Goal: Task Accomplishment & Management: Complete application form

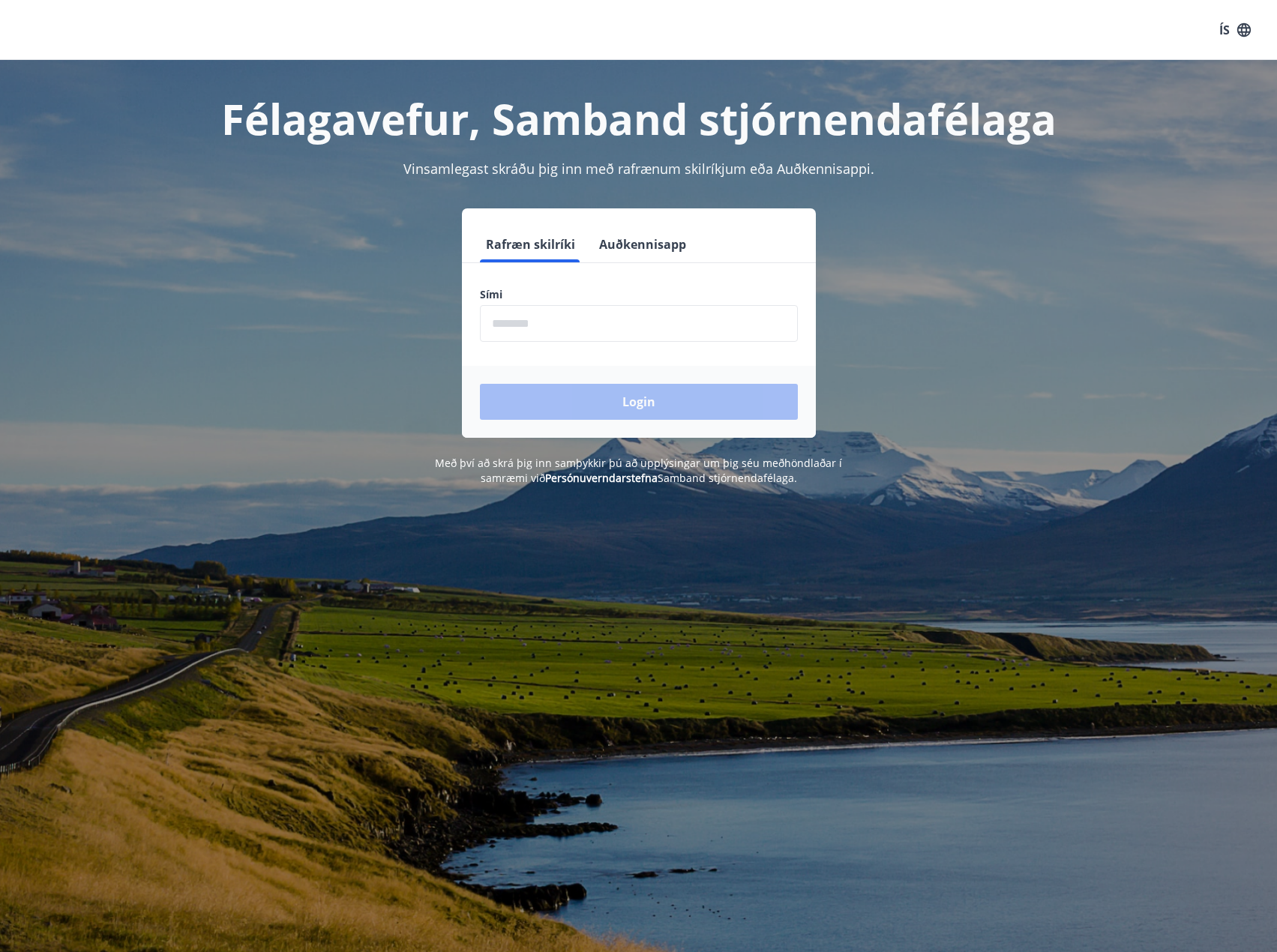
click at [559, 350] on form "Rafræn skilríki Auðkennisapp Sími ​ Login" at bounding box center [638, 332] width 354 height 211
click at [545, 334] on input "phone" at bounding box center [638, 323] width 318 height 37
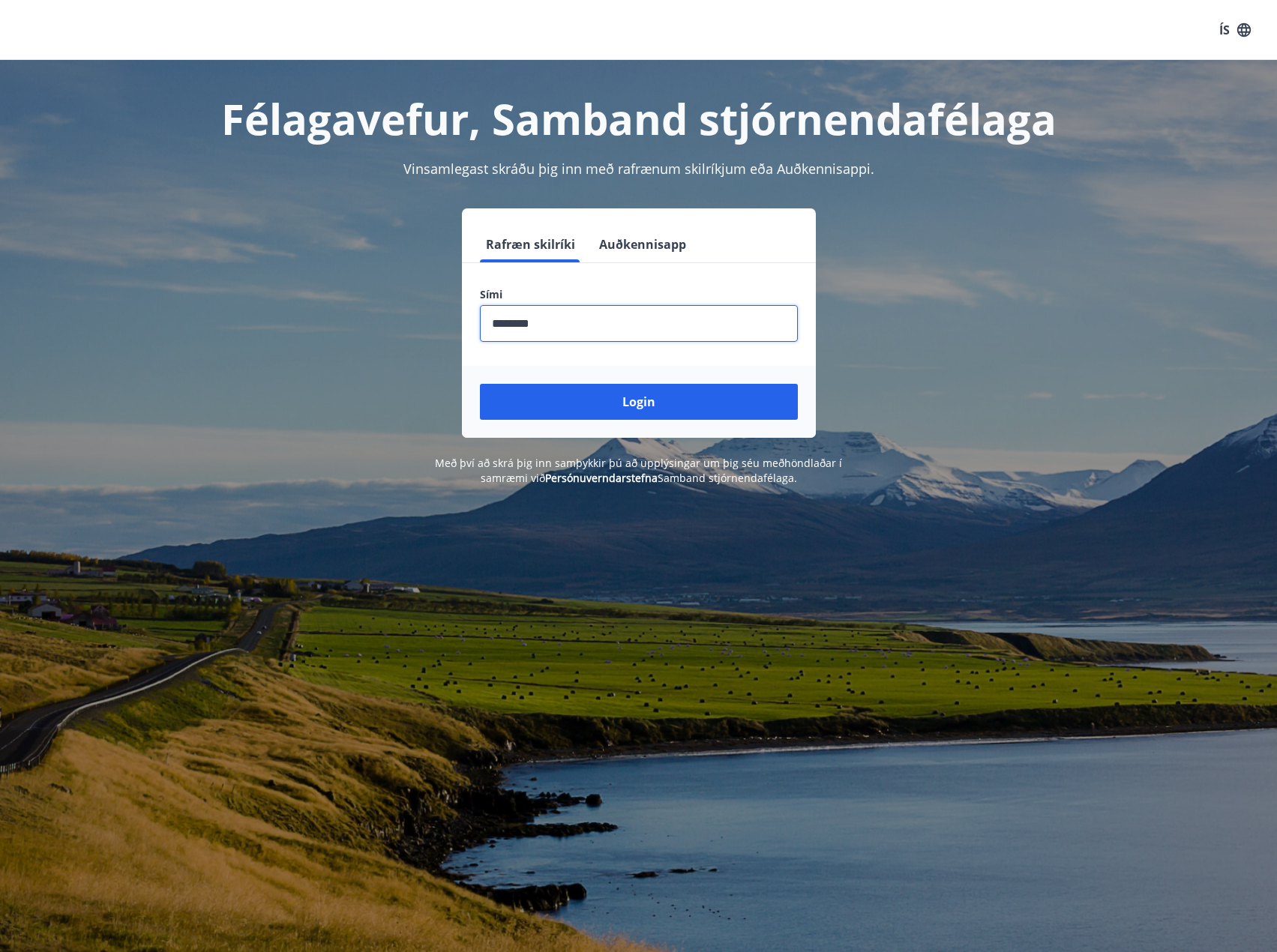
type input "********"
click at [480, 384] on button "Login" at bounding box center [638, 401] width 318 height 36
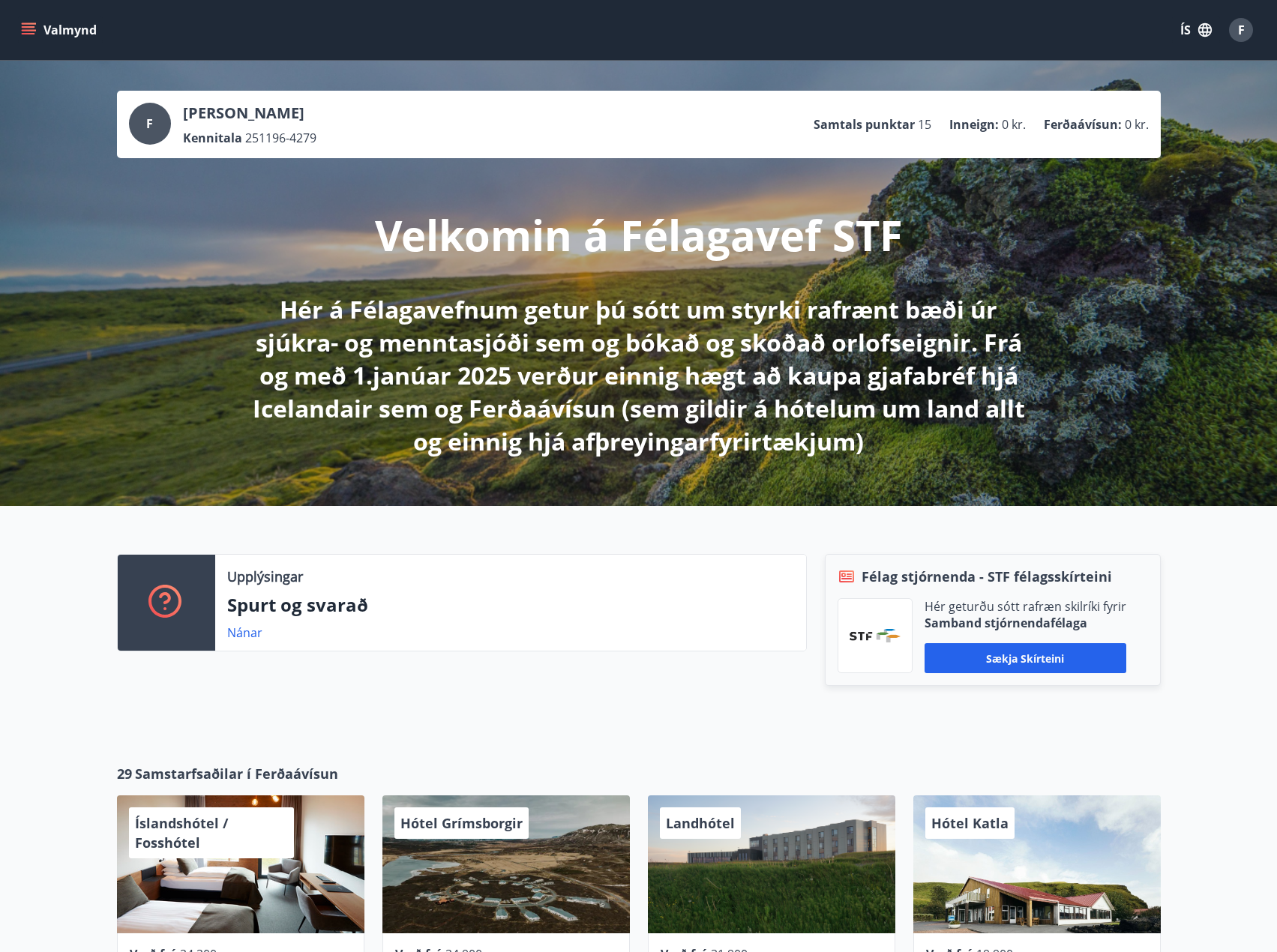
click at [19, 23] on button "Valmynd" at bounding box center [59, 30] width 85 height 27
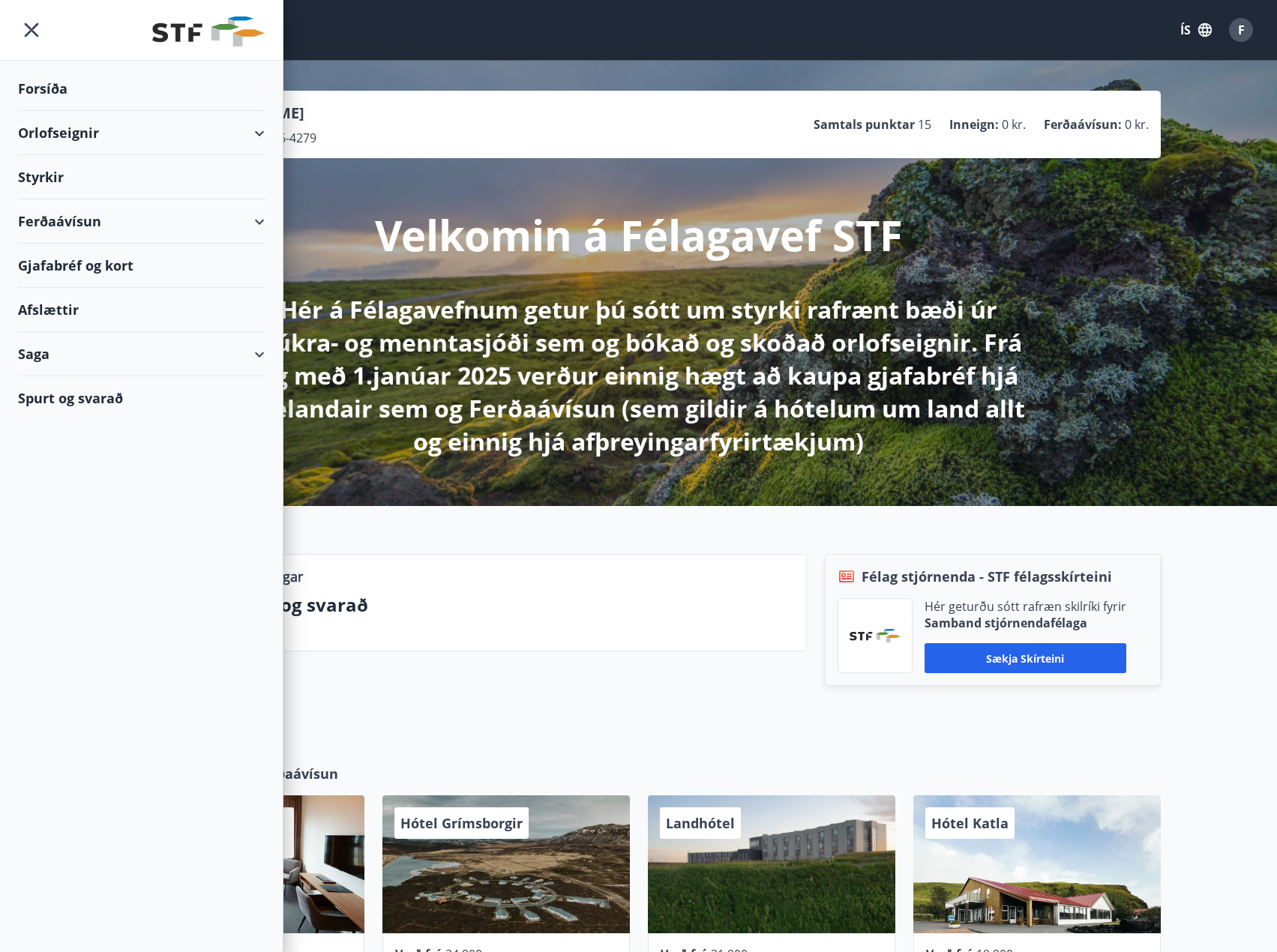
click at [84, 151] on div "Orlofseignir" at bounding box center [140, 132] width 246 height 44
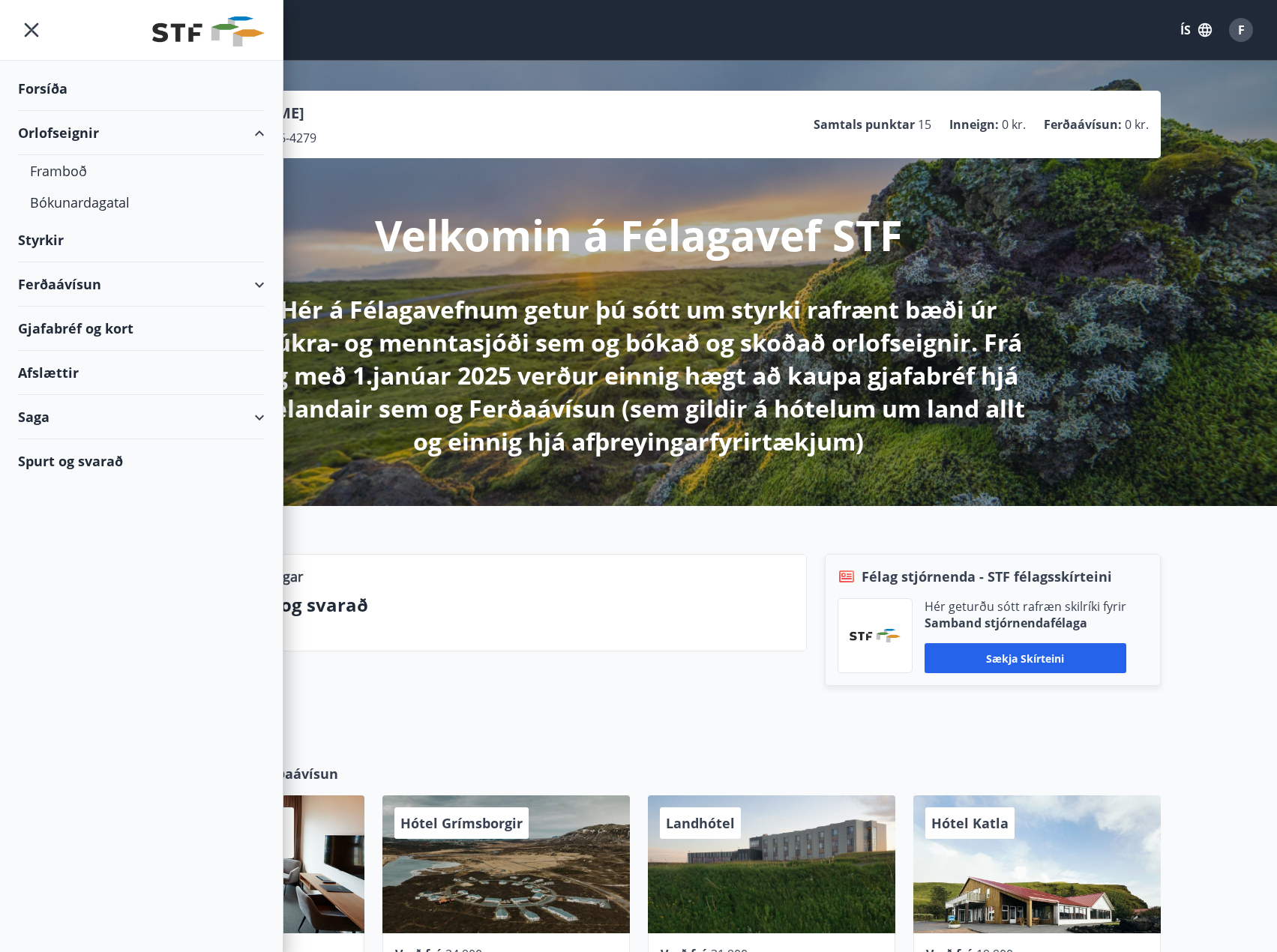
click at [84, 151] on div "Orlofseignir" at bounding box center [140, 132] width 246 height 44
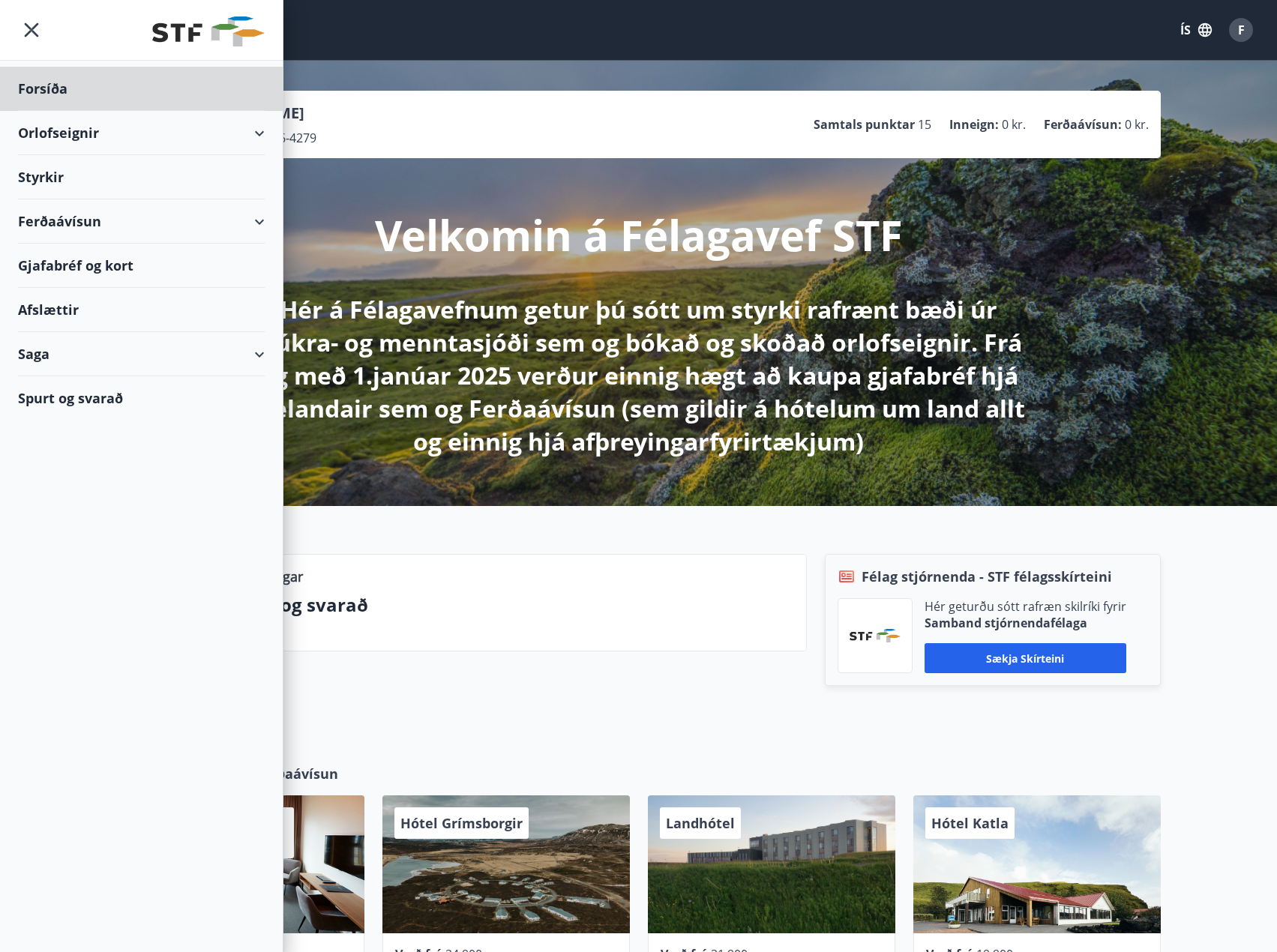
click at [76, 188] on div "Styrkir" at bounding box center [140, 176] width 246 height 44
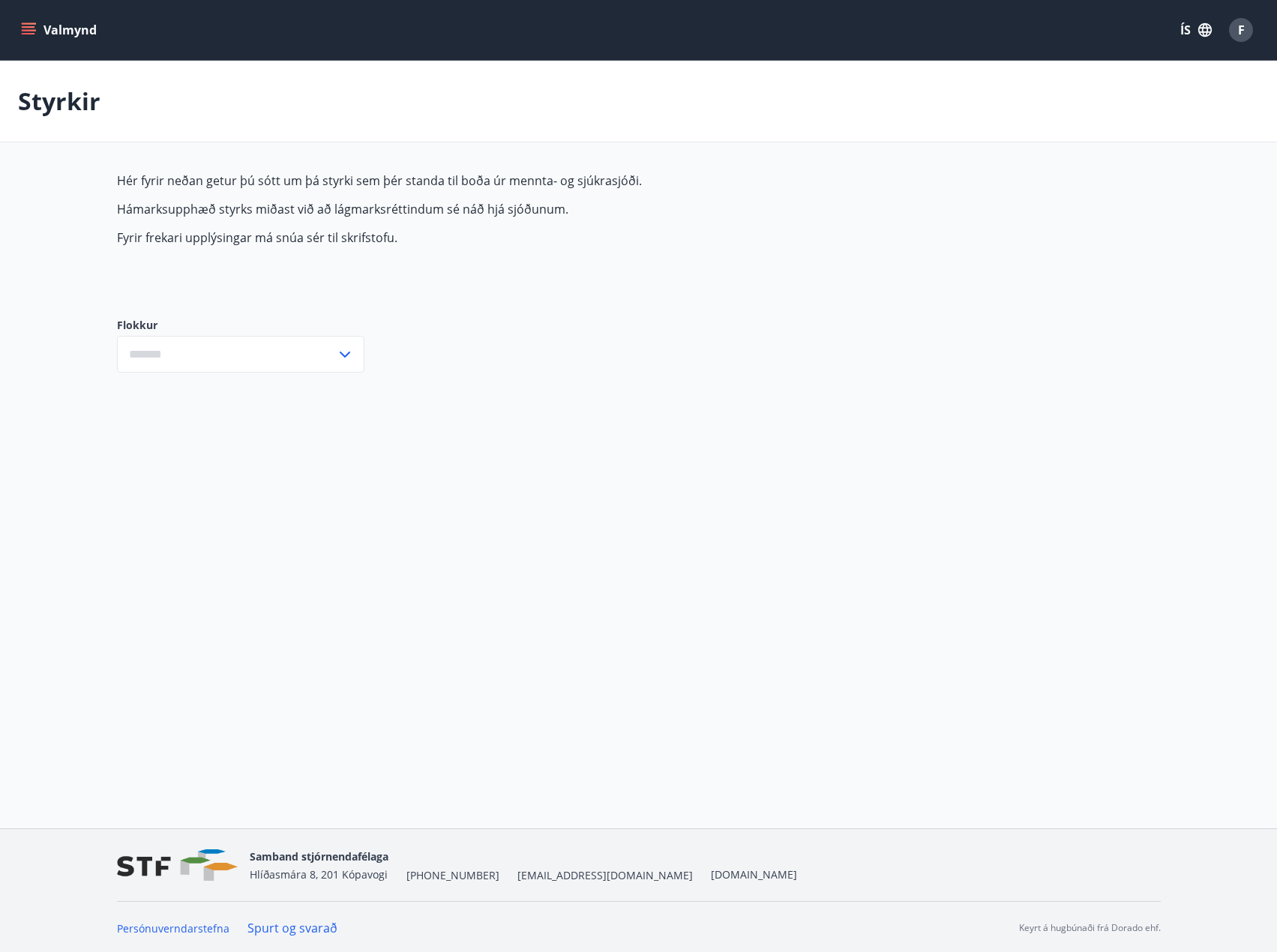
type input "***"
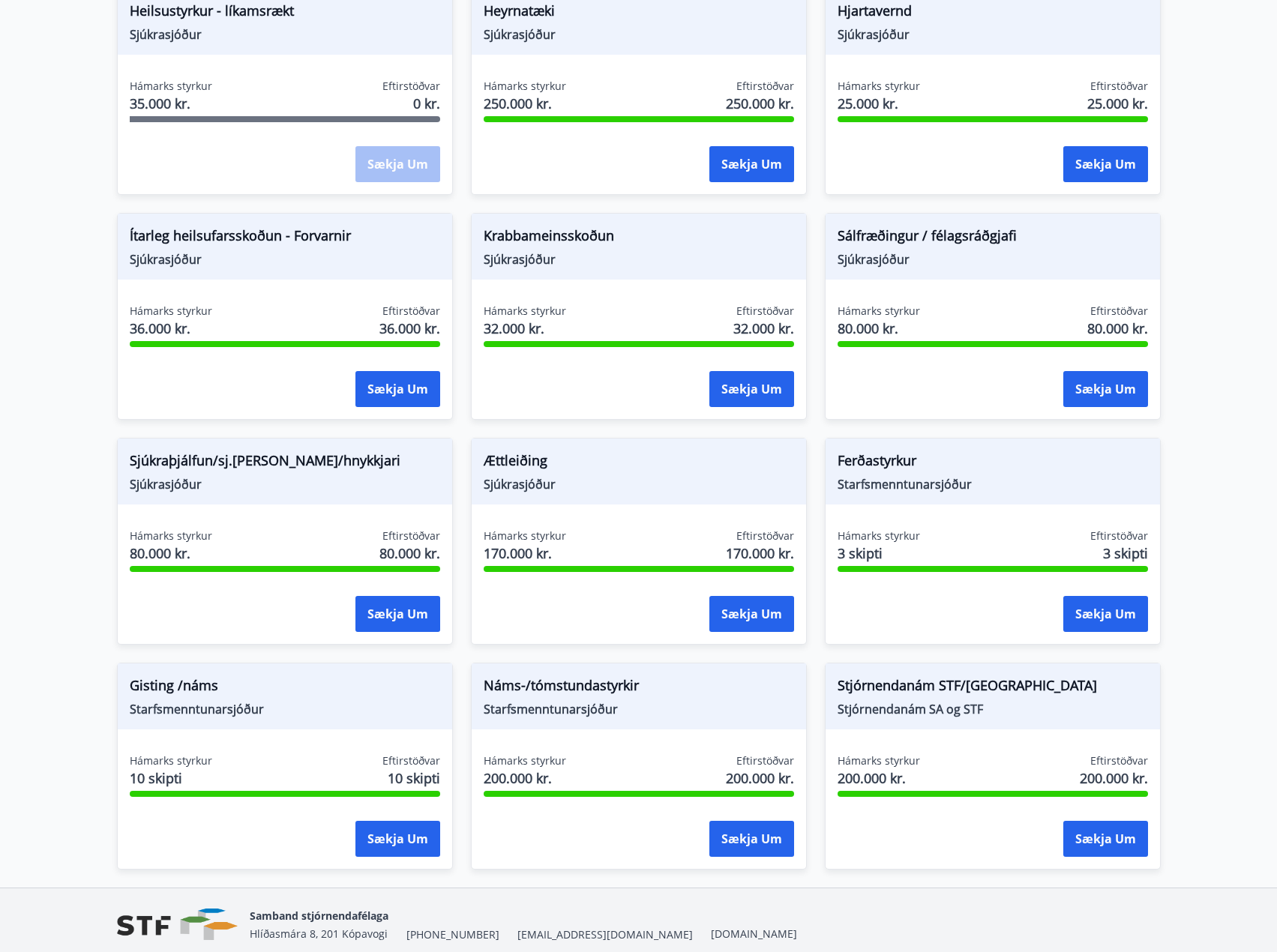
scroll to position [919, 0]
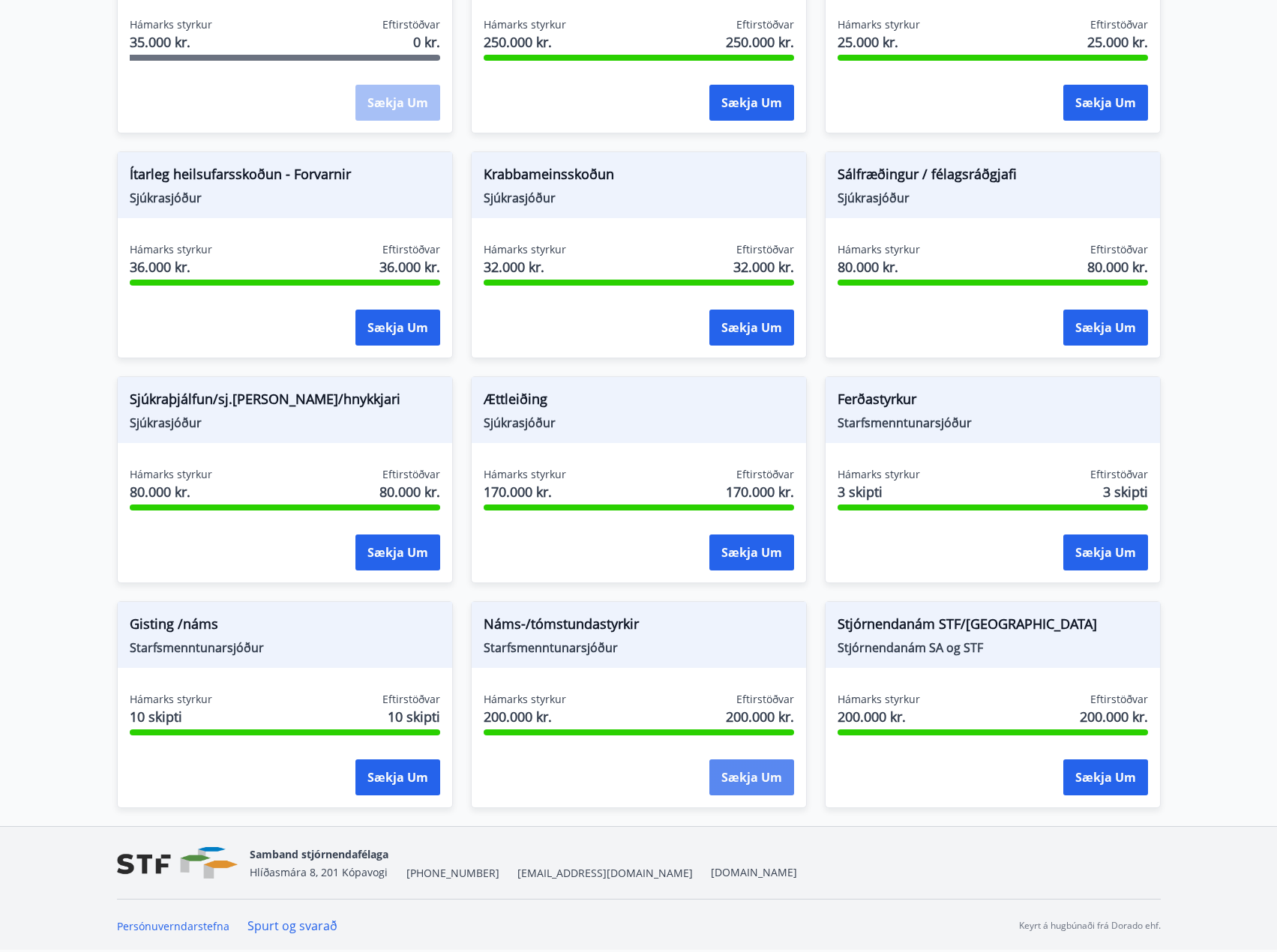
click at [735, 787] on button "Sækja um" at bounding box center [751, 777] width 85 height 36
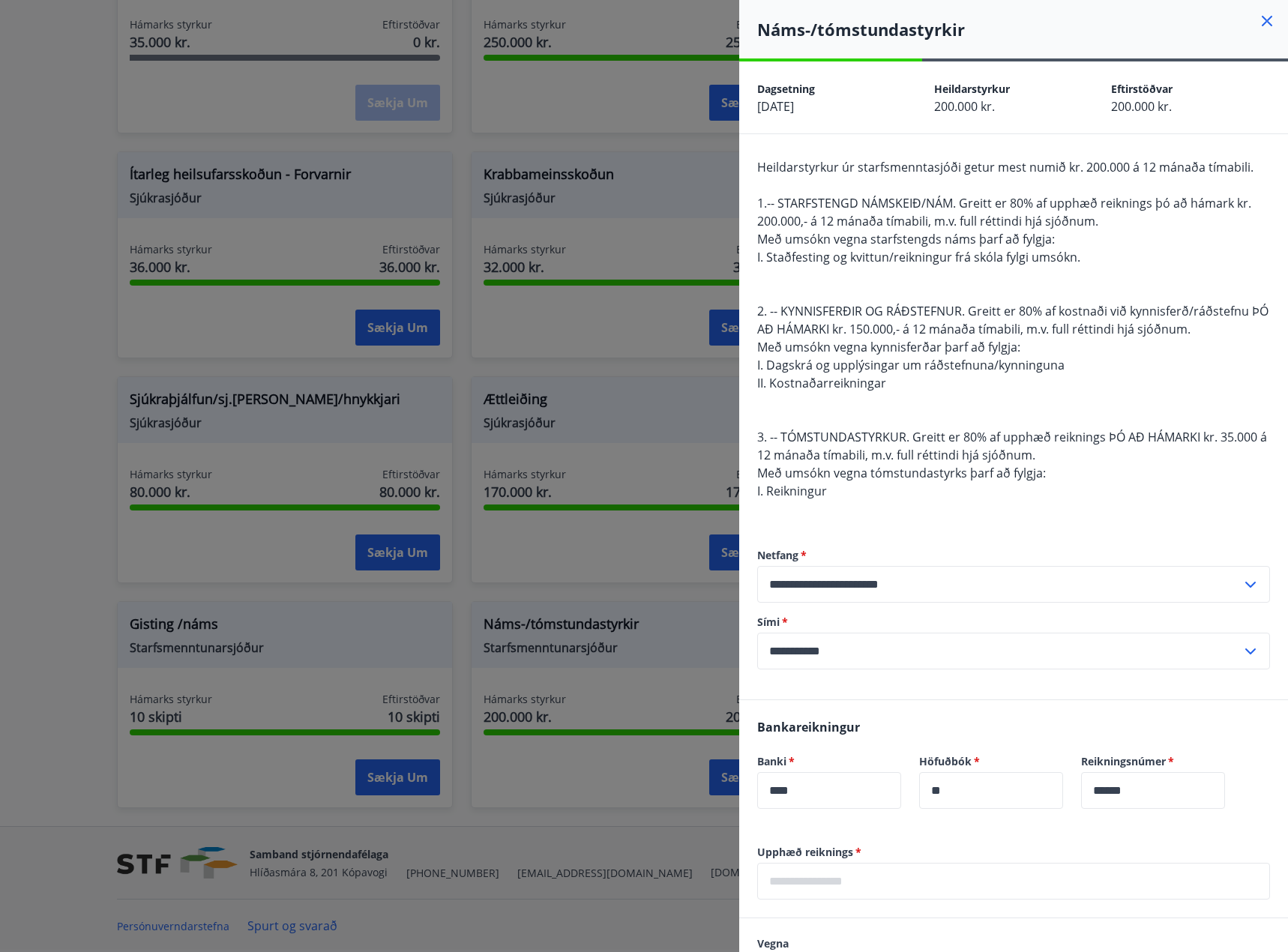
click at [595, 616] on div at bounding box center [644, 476] width 1288 height 952
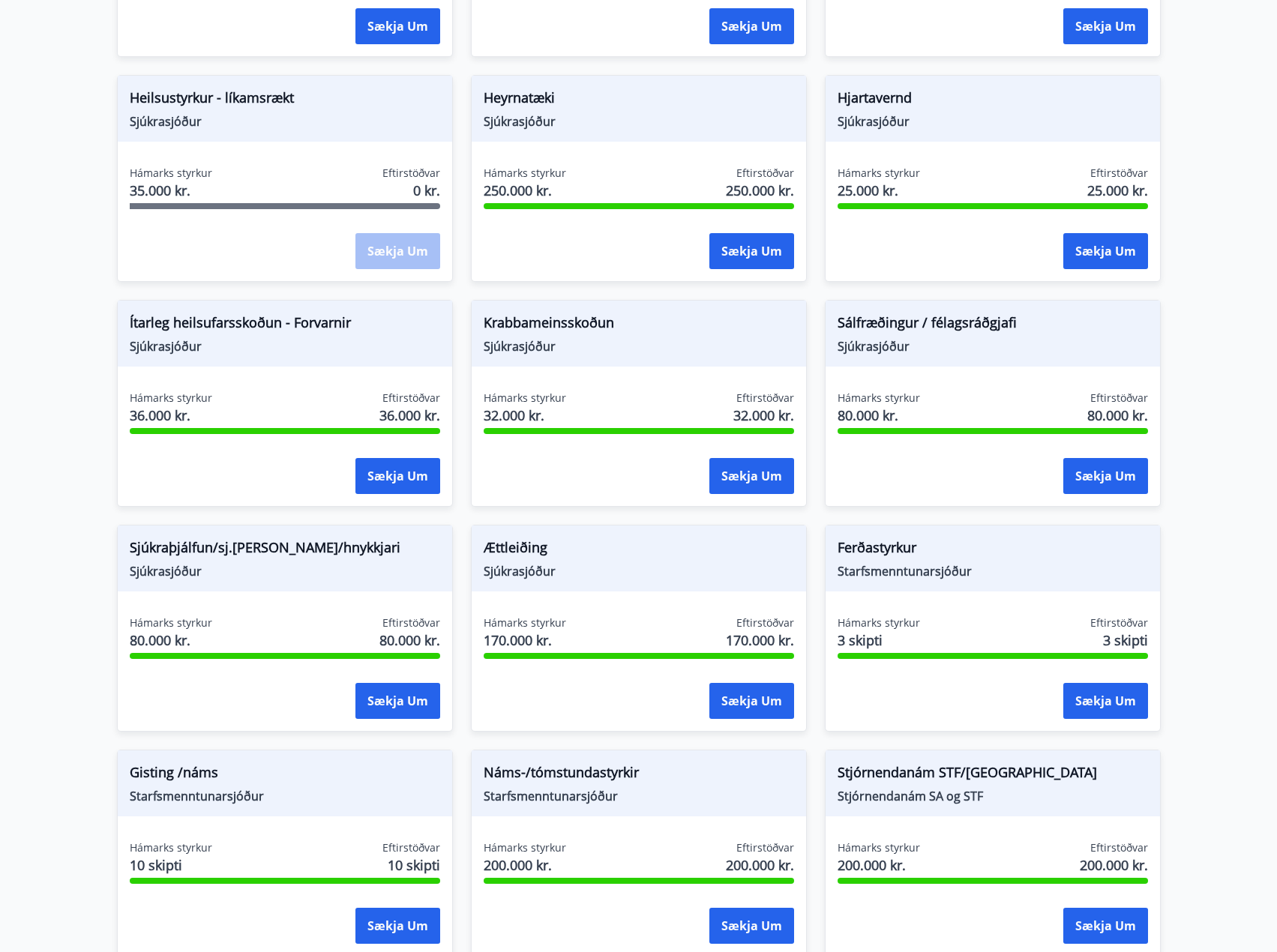
scroll to position [769, 0]
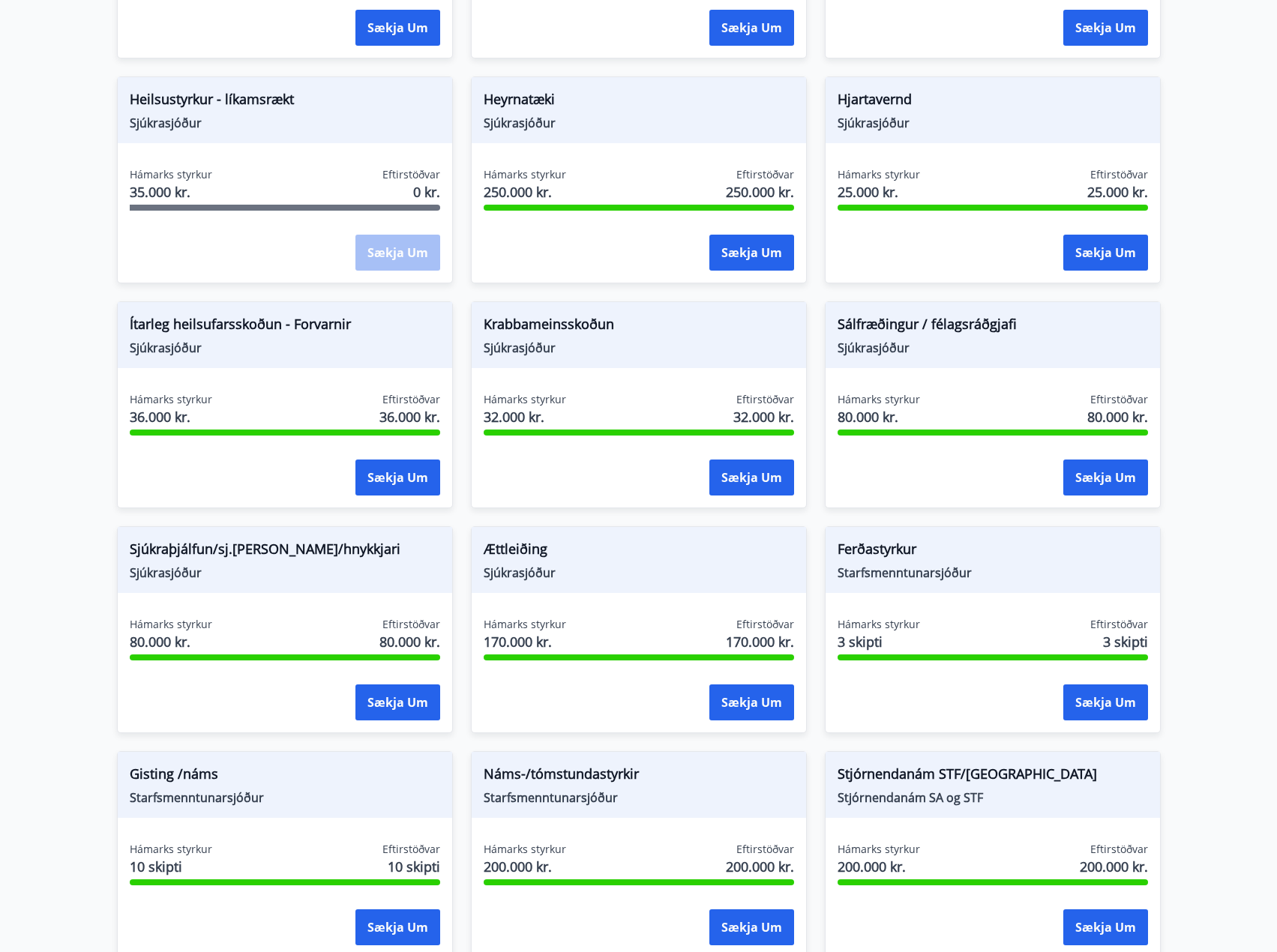
click at [396, 251] on div "Sækja um" at bounding box center [397, 253] width 85 height 38
click at [197, 107] on span "Heilsustyrkur - líkamsrækt" at bounding box center [284, 102] width 310 height 25
click at [172, 123] on span "Sjúkrasjóður" at bounding box center [284, 123] width 310 height 17
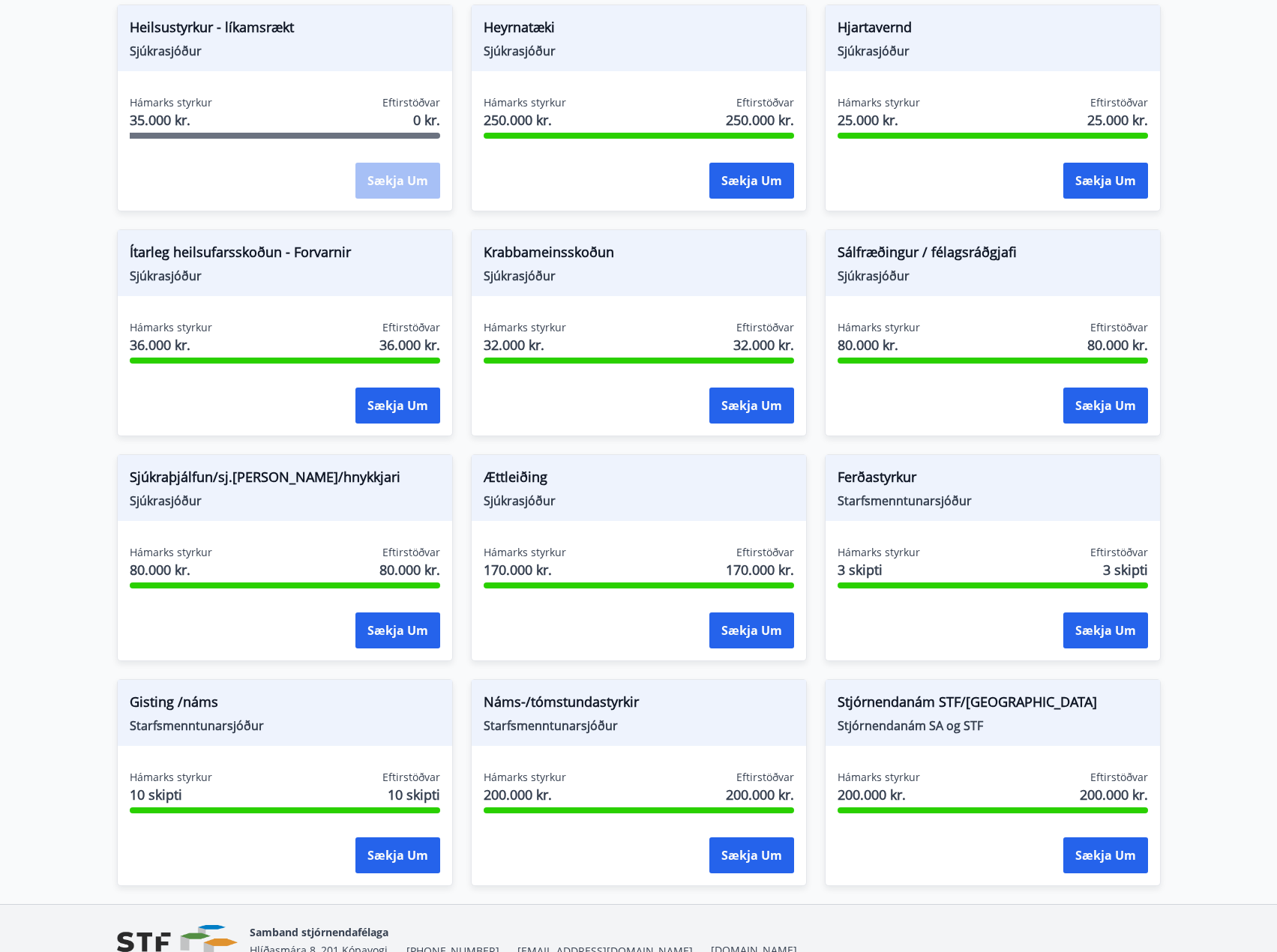
scroll to position [919, 0]
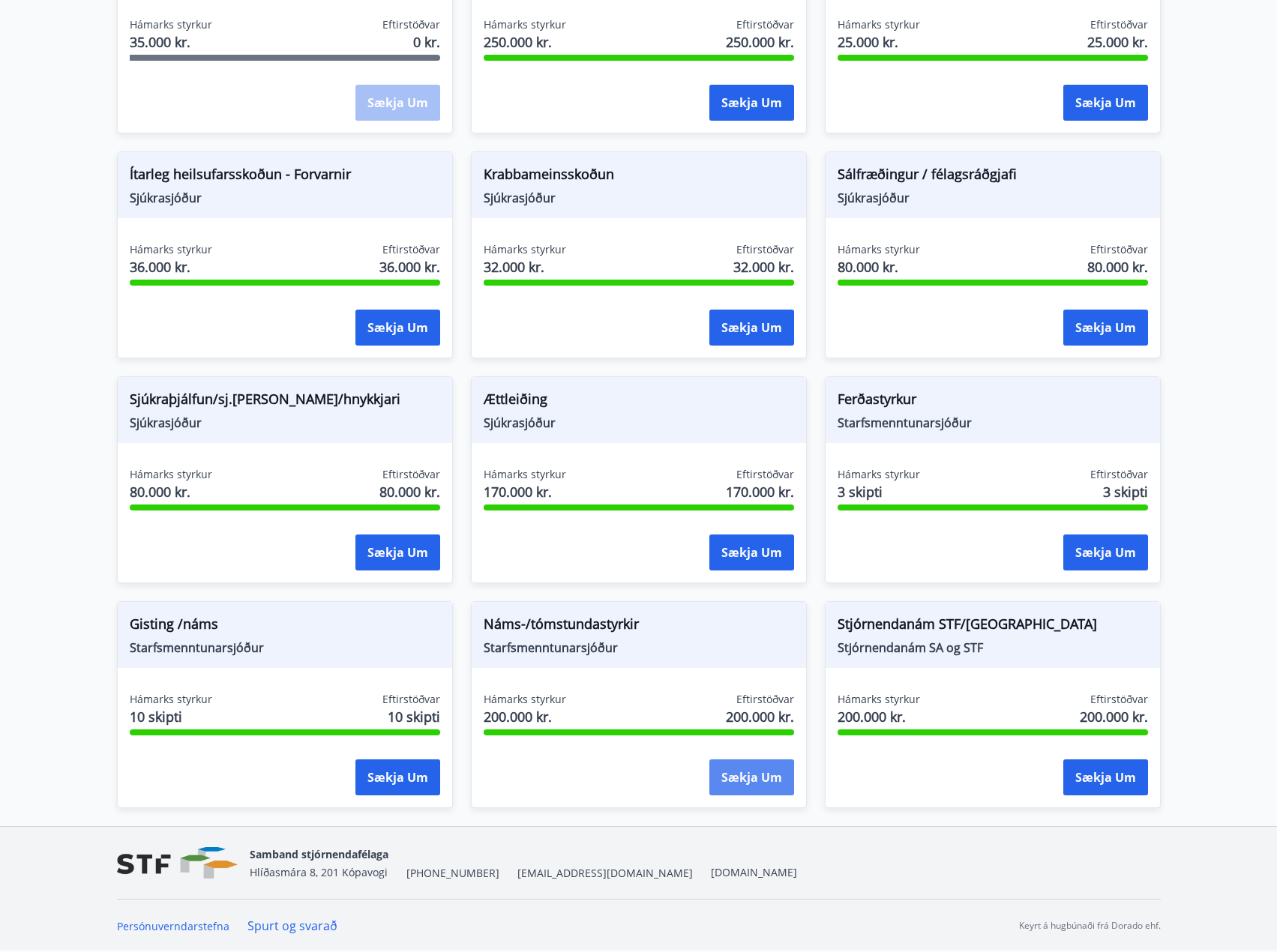
click at [762, 779] on button "Sækja um" at bounding box center [751, 777] width 85 height 36
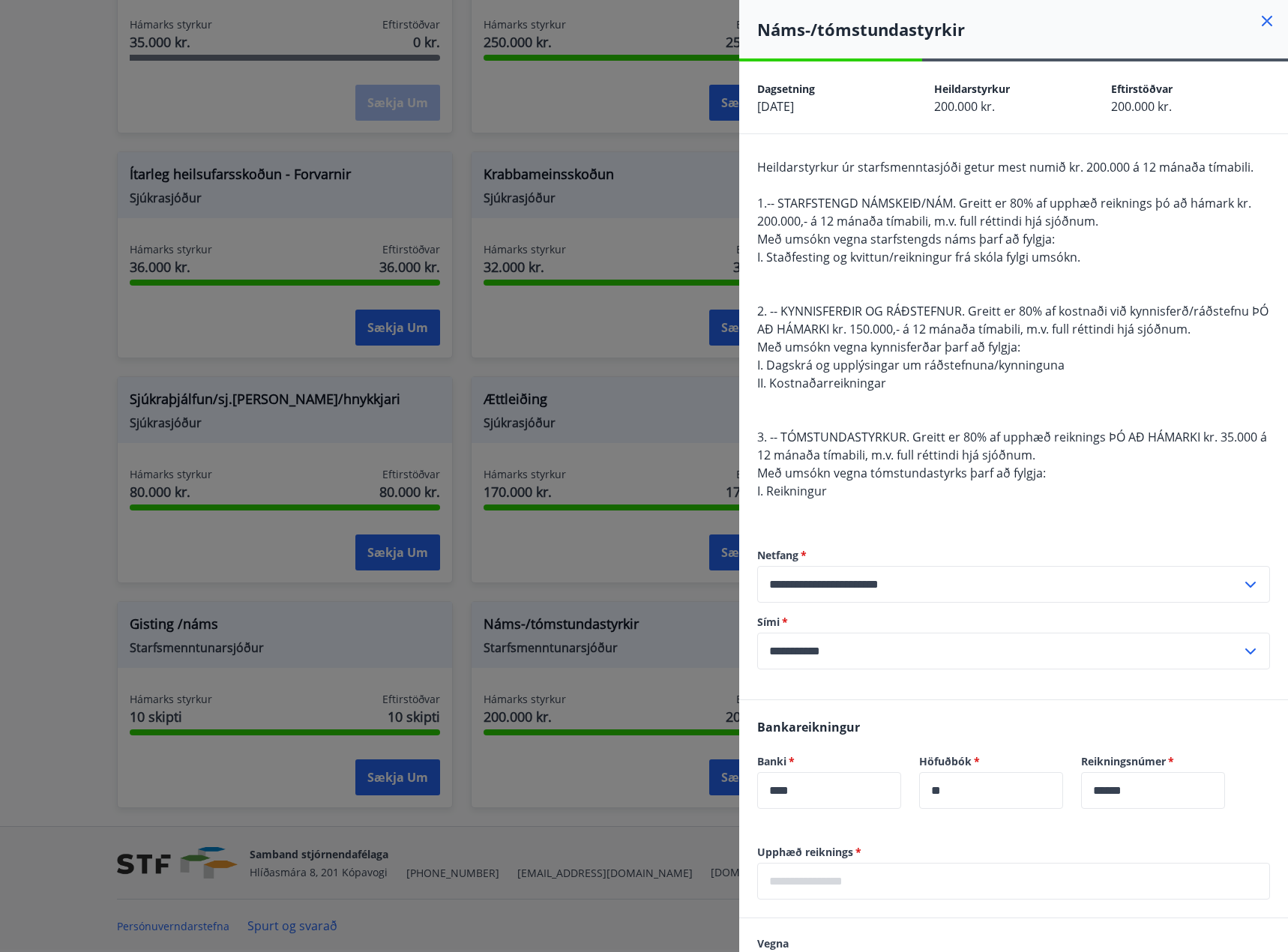
click at [577, 348] on div at bounding box center [644, 476] width 1288 height 952
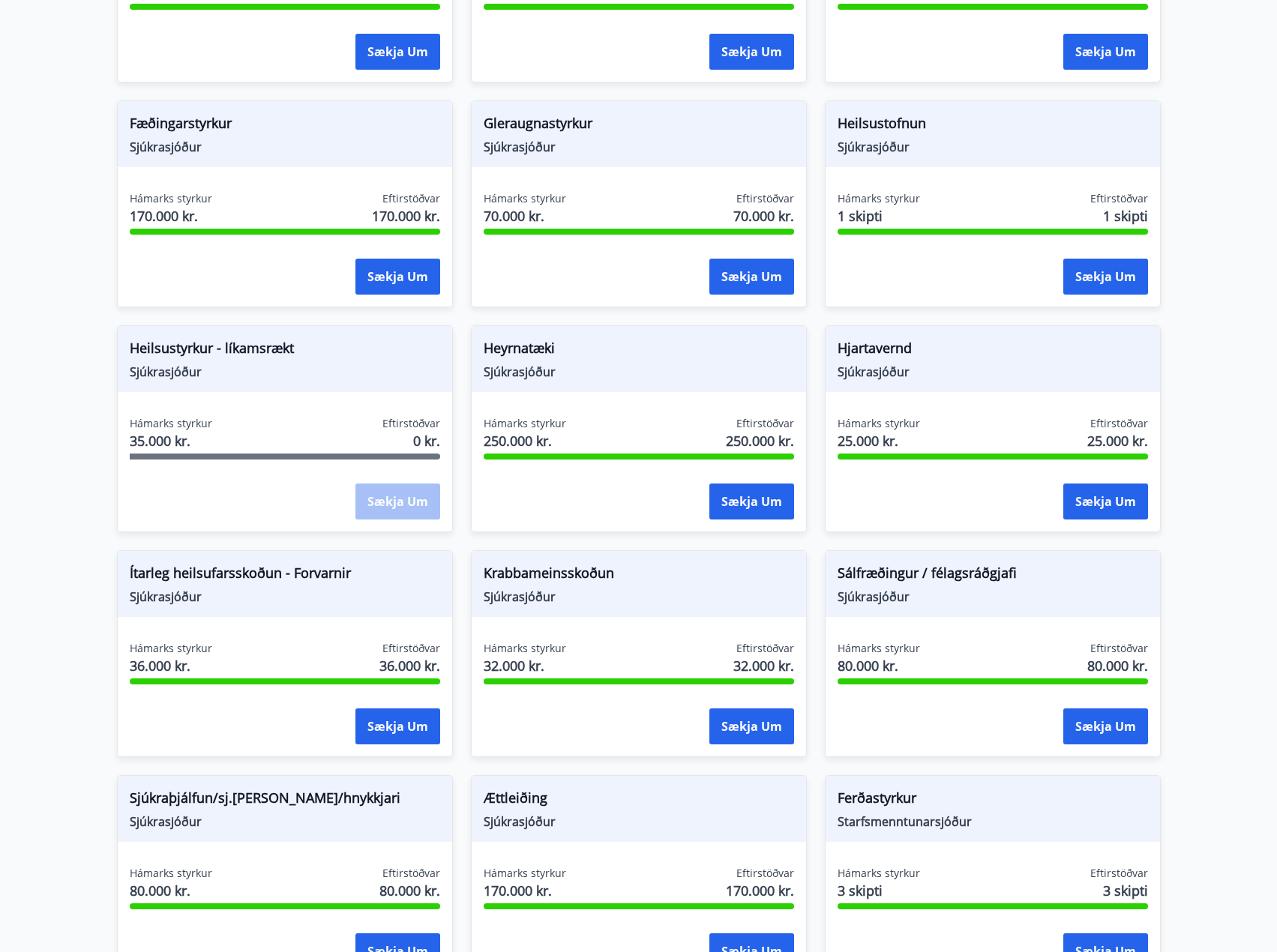
scroll to position [544, 0]
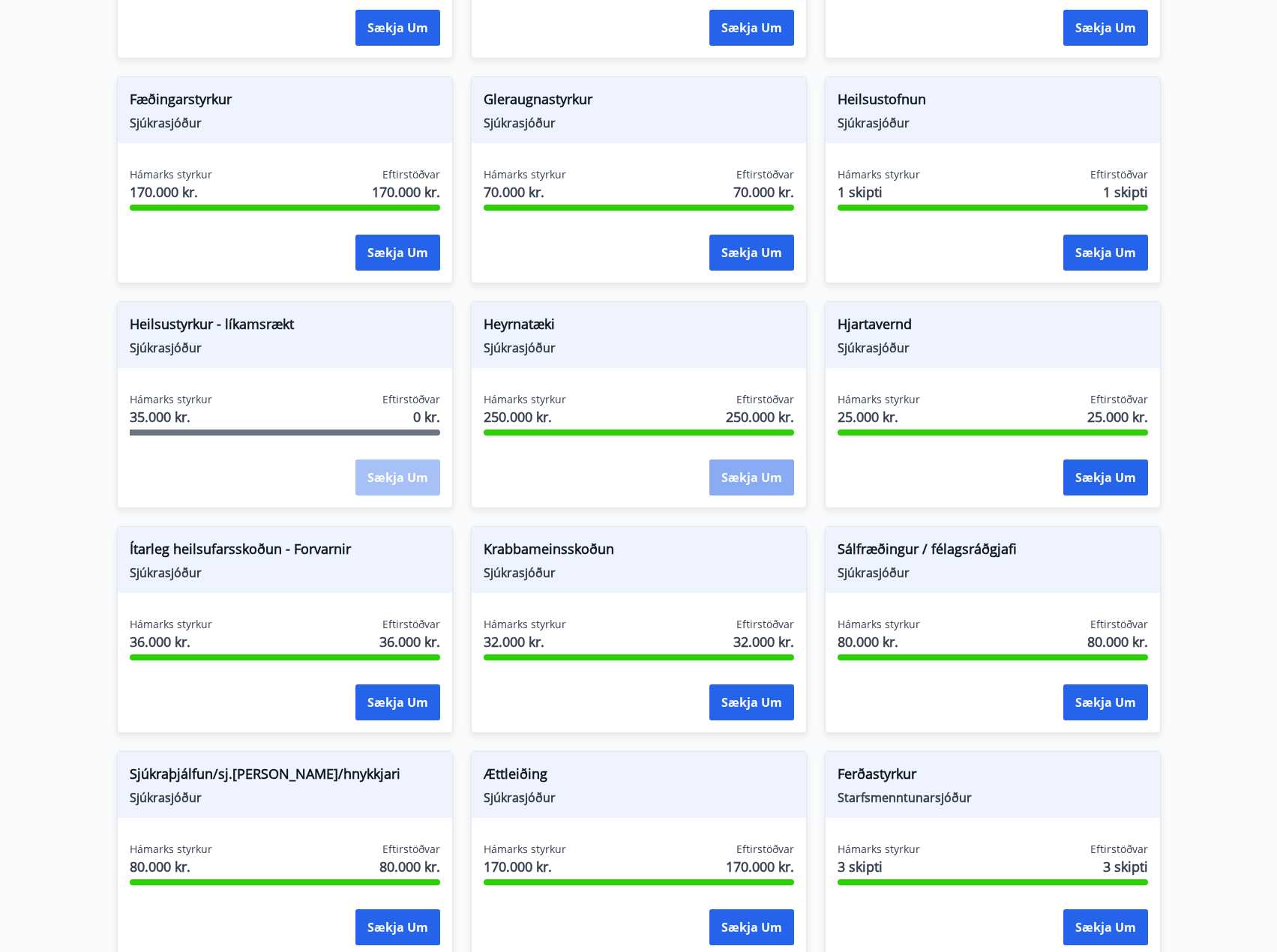
click at [728, 489] on button "Sækja um" at bounding box center [751, 477] width 85 height 36
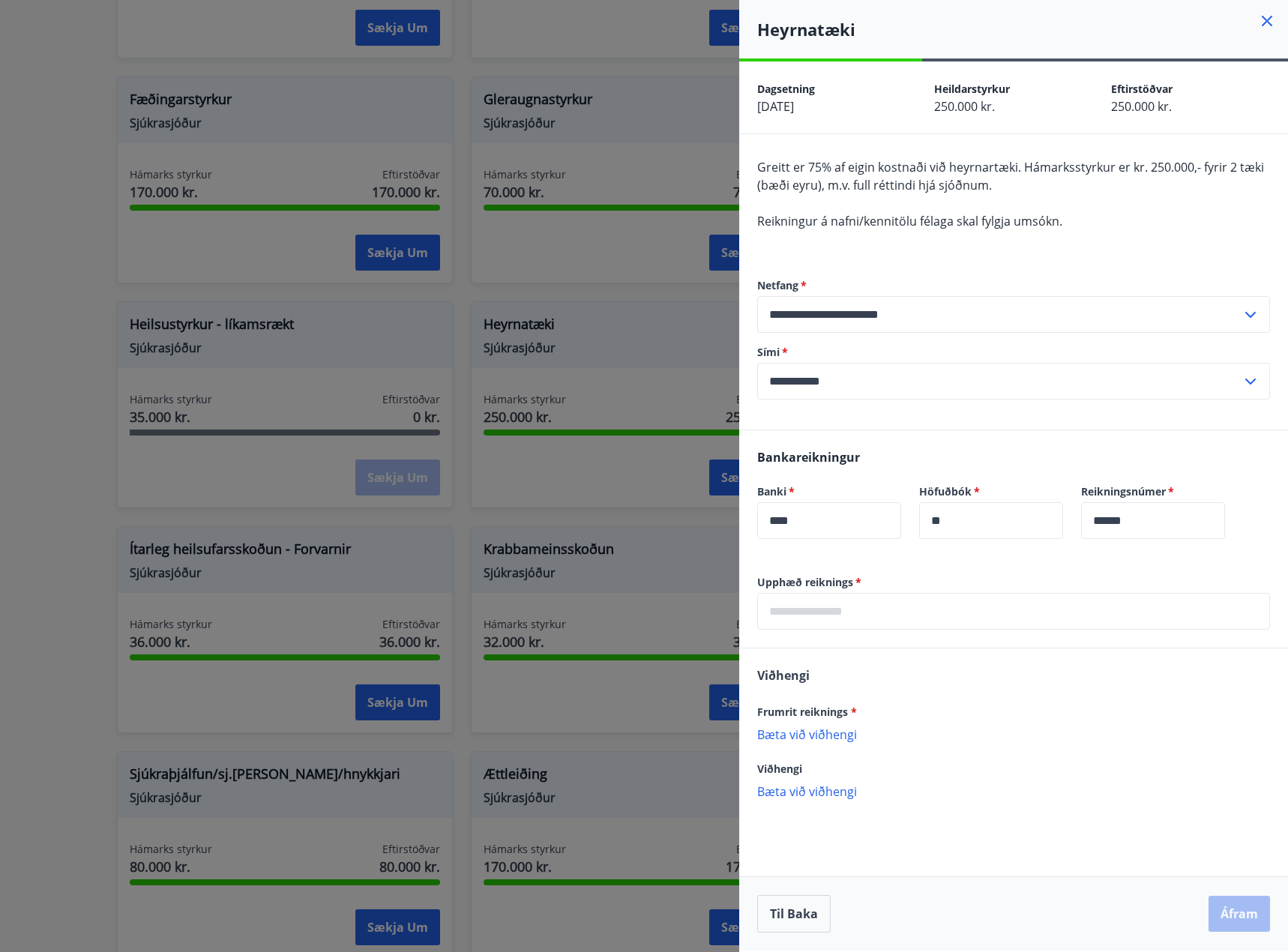
click at [625, 461] on div at bounding box center [644, 476] width 1288 height 952
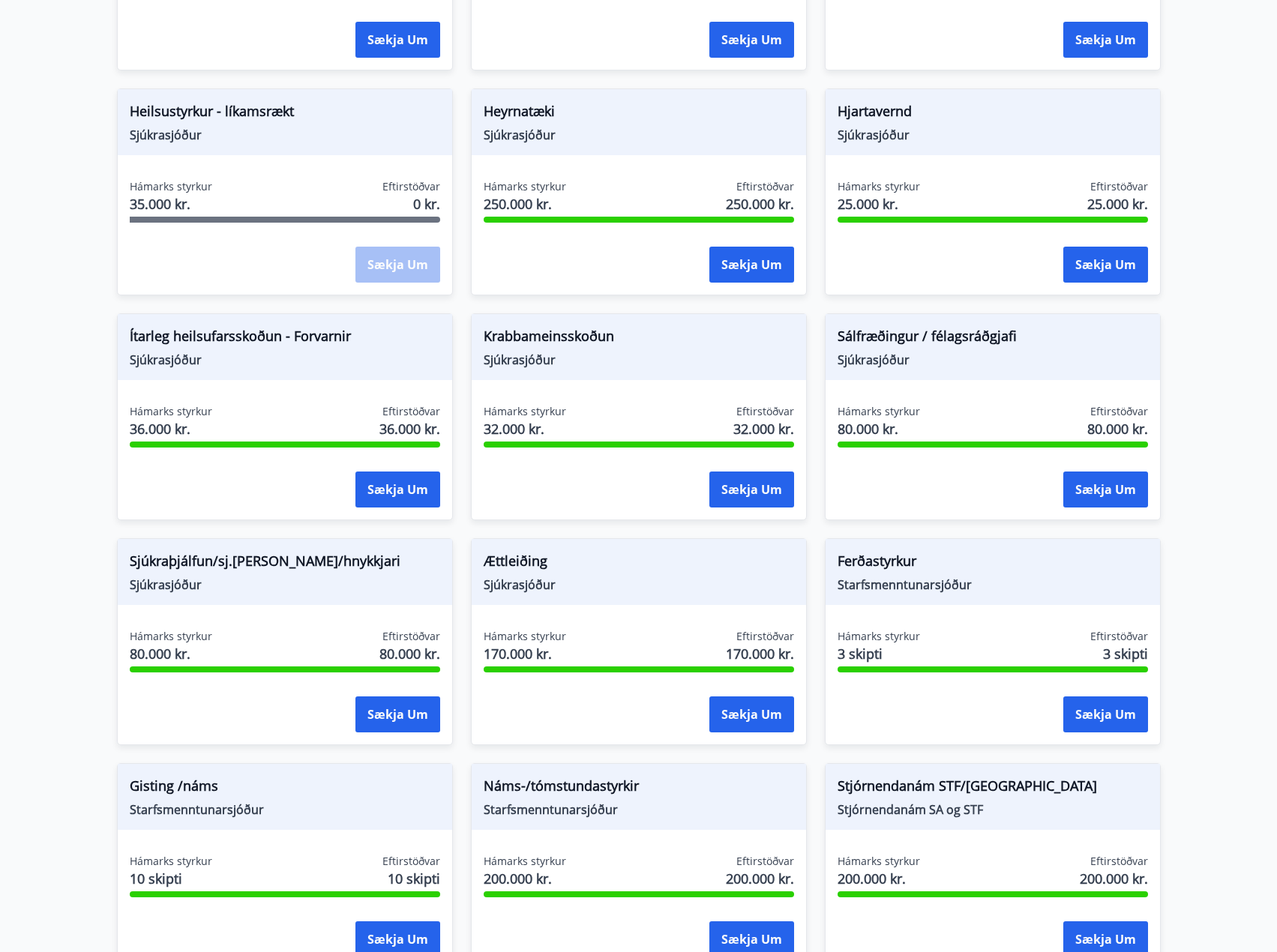
scroll to position [769, 0]
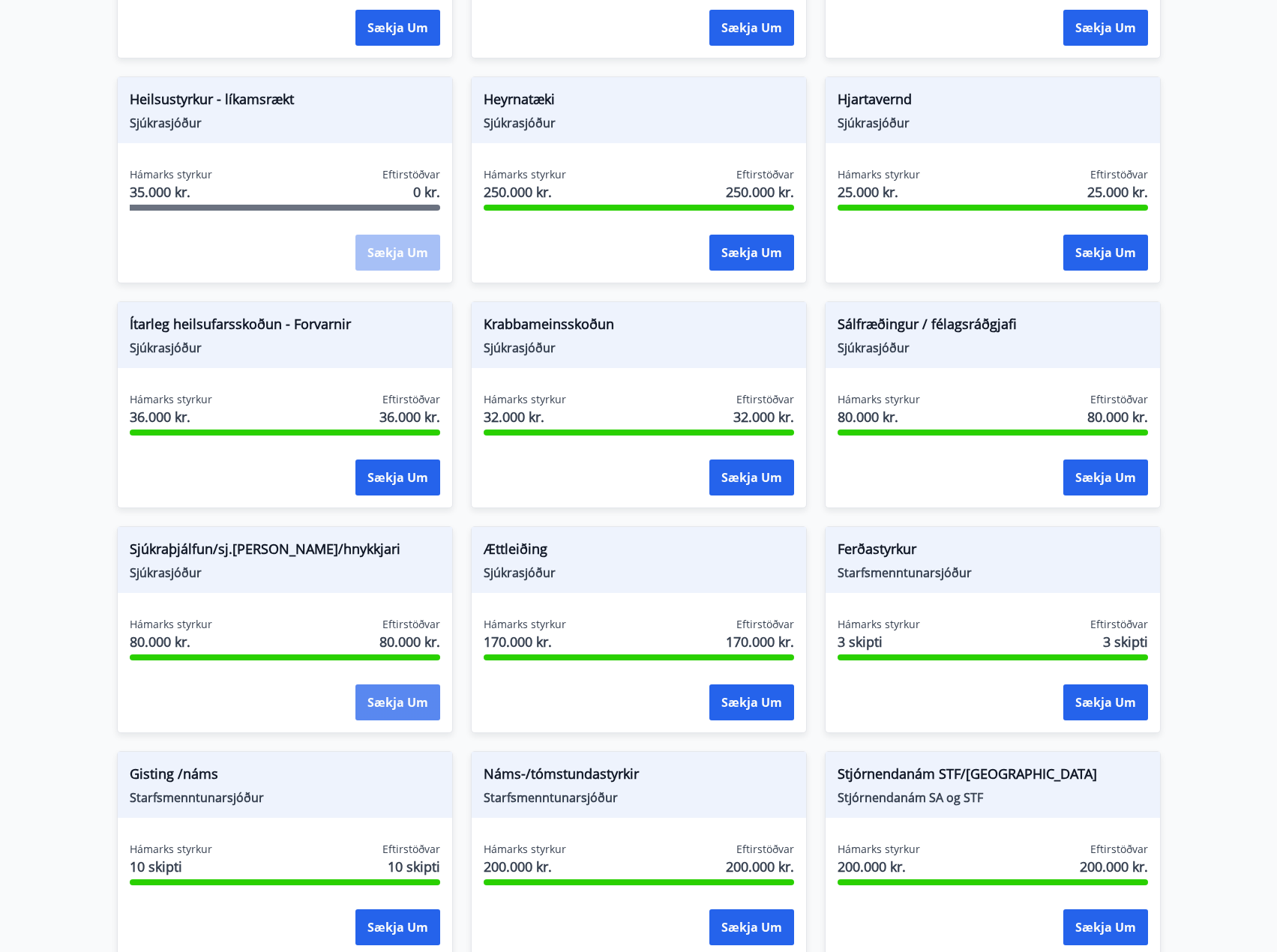
click at [416, 696] on button "Sækja um" at bounding box center [397, 702] width 85 height 36
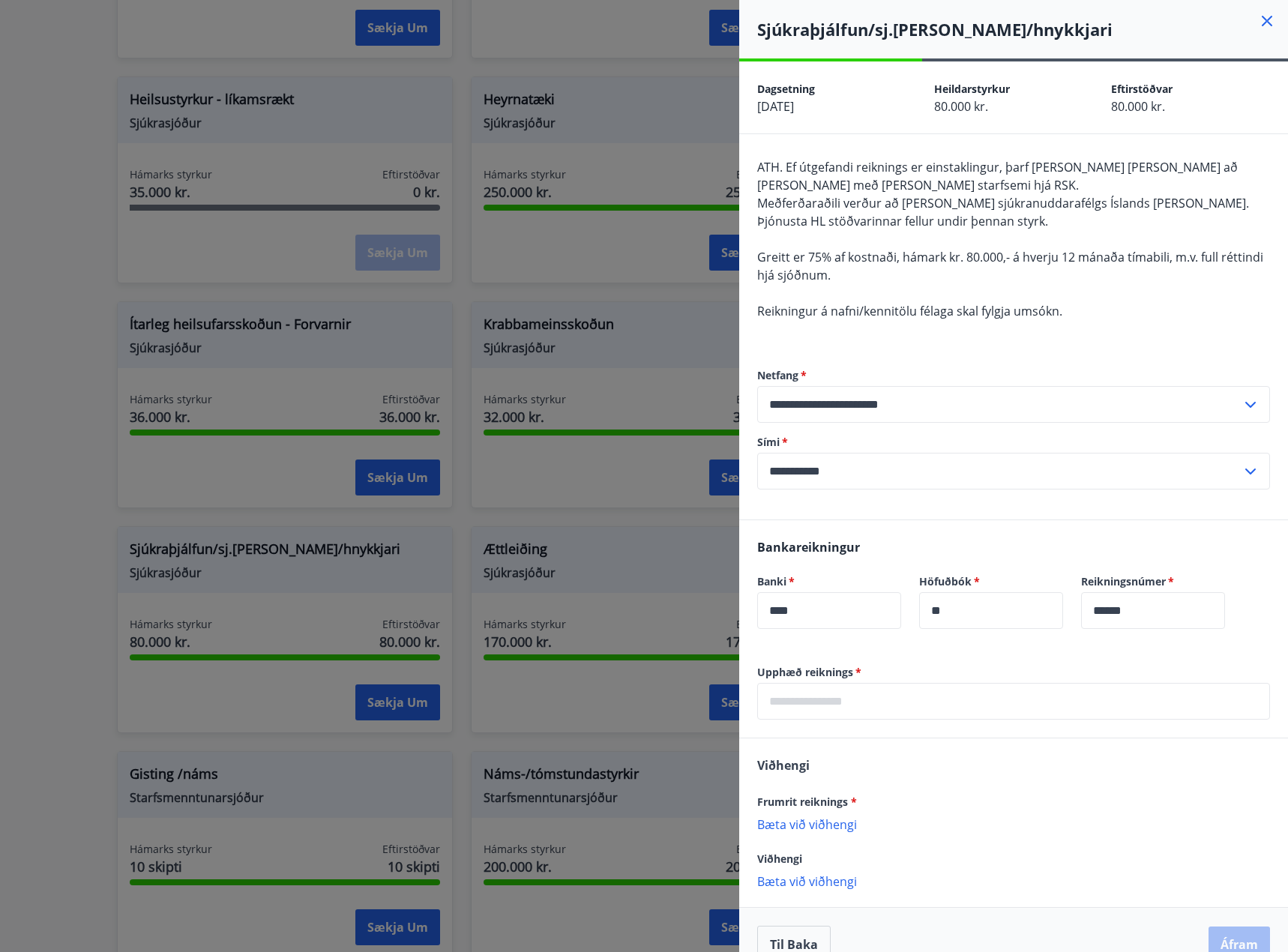
click at [600, 575] on div at bounding box center [644, 476] width 1288 height 952
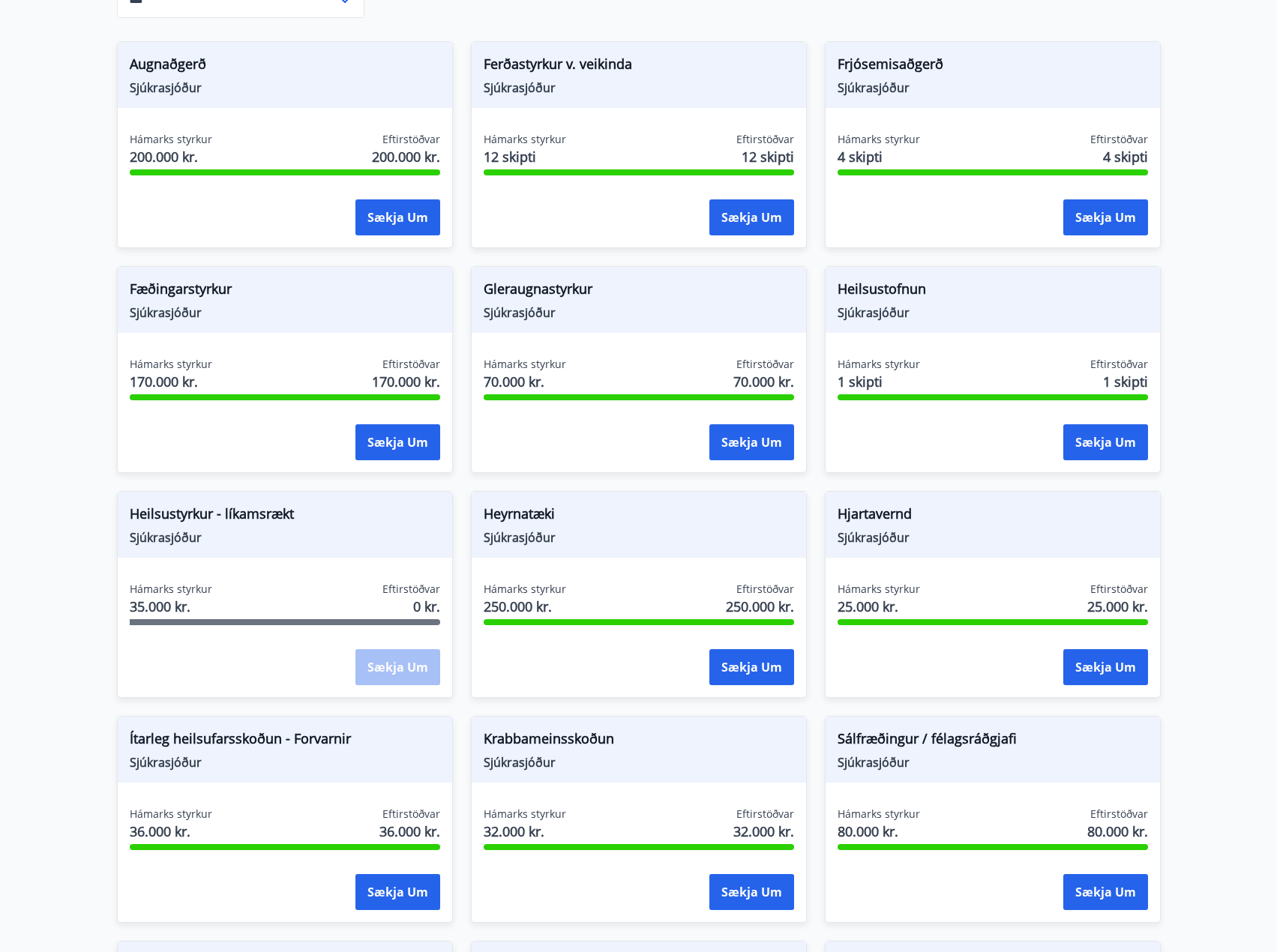
scroll to position [619, 0]
